Goal: Information Seeking & Learning: Learn about a topic

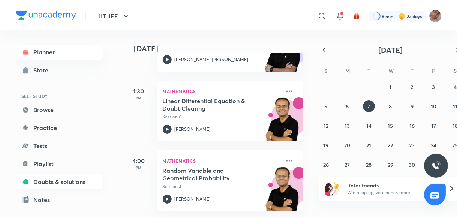
scroll to position [82, 0]
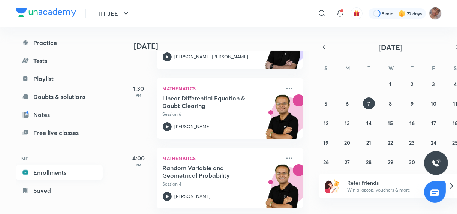
click at [59, 167] on link "Enrollments" at bounding box center [59, 172] width 87 height 15
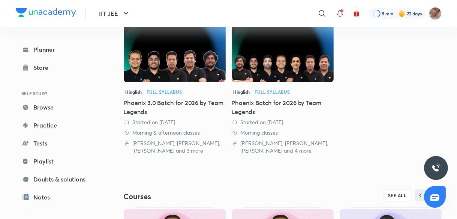
scroll to position [305, 0]
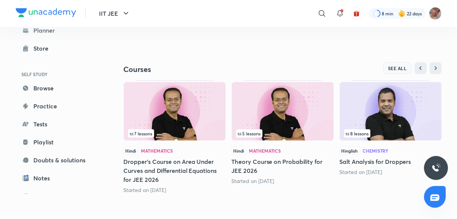
click at [398, 70] on span "SEE ALL" at bounding box center [397, 68] width 19 height 5
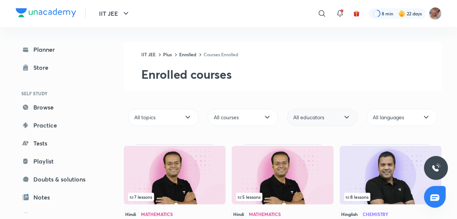
click at [322, 114] on span "All educators" at bounding box center [308, 116] width 31 height 7
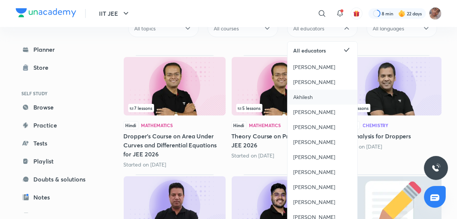
scroll to position [89, 0]
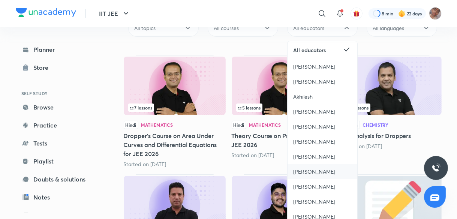
click at [327, 172] on span "[PERSON_NAME]" at bounding box center [314, 171] width 42 height 7
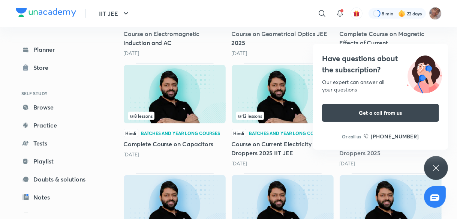
scroll to position [301, 0]
click at [440, 166] on div "Have questions about the subscription? Our expert can answer all your questions…" at bounding box center [436, 168] width 24 height 24
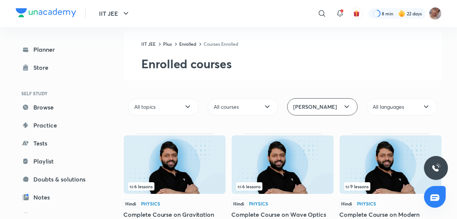
scroll to position [0, 0]
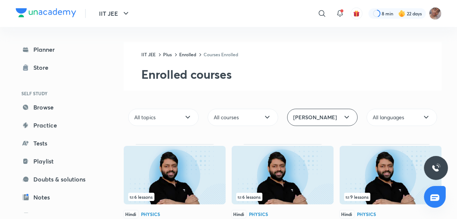
click at [211, 161] on img at bounding box center [175, 175] width 102 height 58
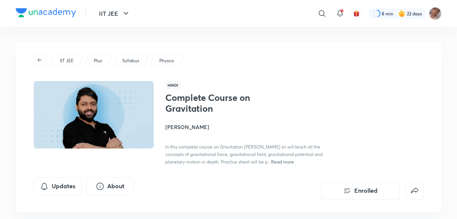
click at [185, 125] on h4 "[PERSON_NAME]" at bounding box center [250, 127] width 168 height 8
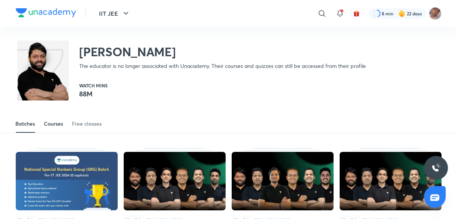
click at [55, 123] on div "Courses" at bounding box center [53, 123] width 19 height 7
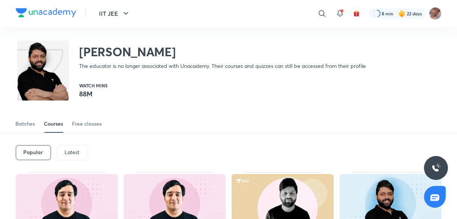
click at [70, 150] on p "Latest" at bounding box center [72, 152] width 15 height 6
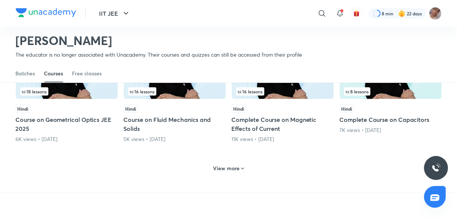
scroll to position [350, 0]
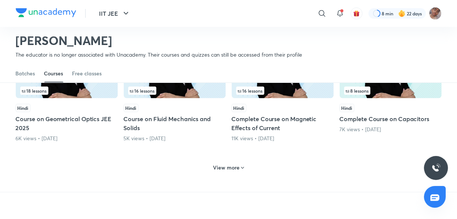
click at [240, 166] on icon at bounding box center [242, 168] width 6 height 6
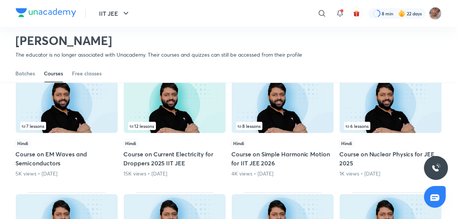
scroll to position [437, 0]
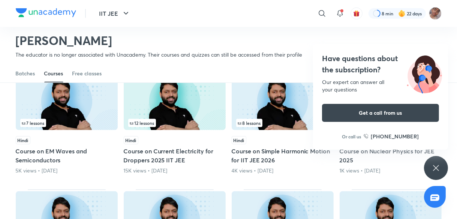
click at [84, 101] on img at bounding box center [67, 101] width 102 height 58
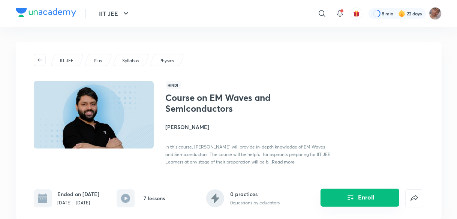
click at [335, 191] on button "Enroll" at bounding box center [359, 197] width 79 height 18
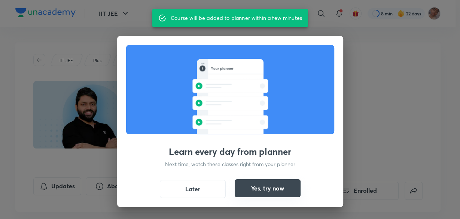
click at [249, 187] on button "Yes, try now" at bounding box center [268, 188] width 66 height 18
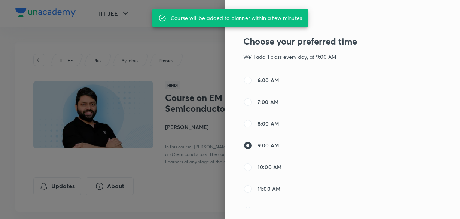
click at [192, 148] on div at bounding box center [230, 109] width 460 height 219
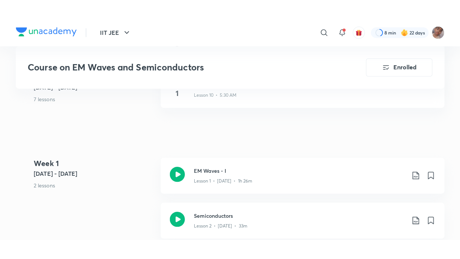
scroll to position [463, 0]
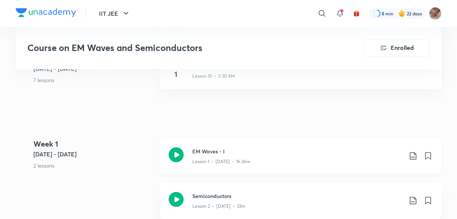
click at [294, 159] on div "Lesson 1 • [DATE] • 1h 26m" at bounding box center [298, 160] width 210 height 10
